Goal: Check status

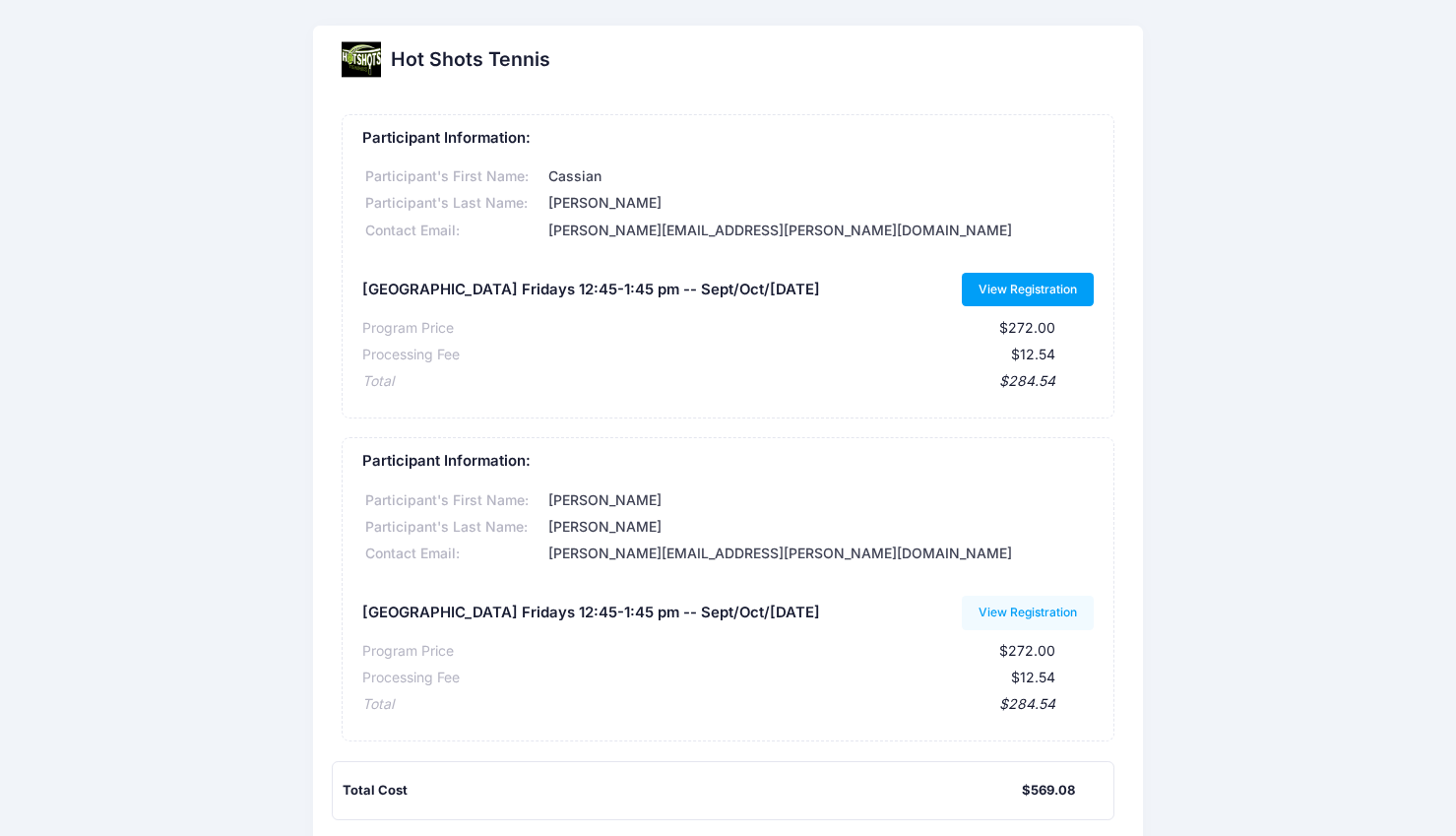
click at [1032, 282] on link "View Registration" at bounding box center [1028, 290] width 133 height 34
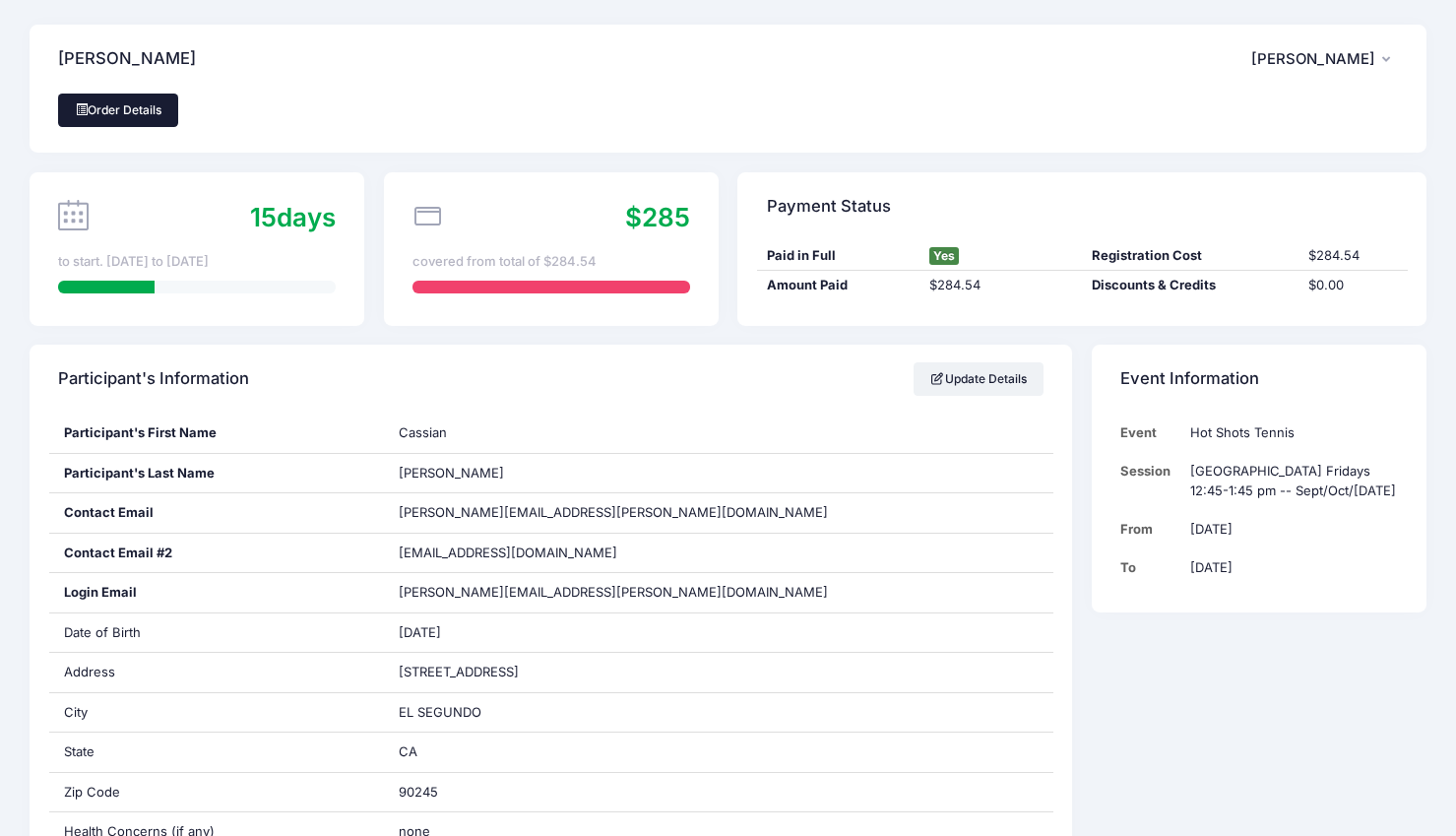
click at [111, 113] on link "Order Details" at bounding box center [118, 111] width 120 height 34
